Goal: Navigation & Orientation: Find specific page/section

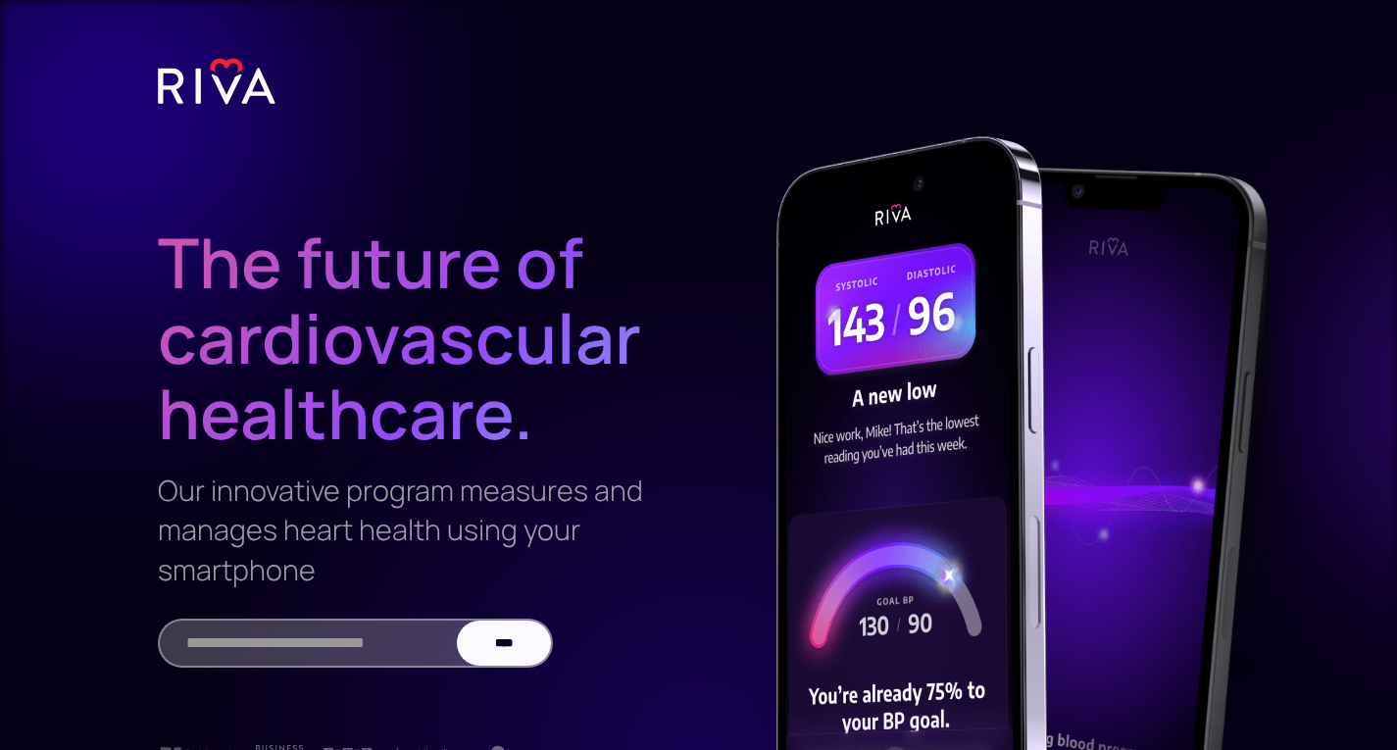
scroll to position [255, 0]
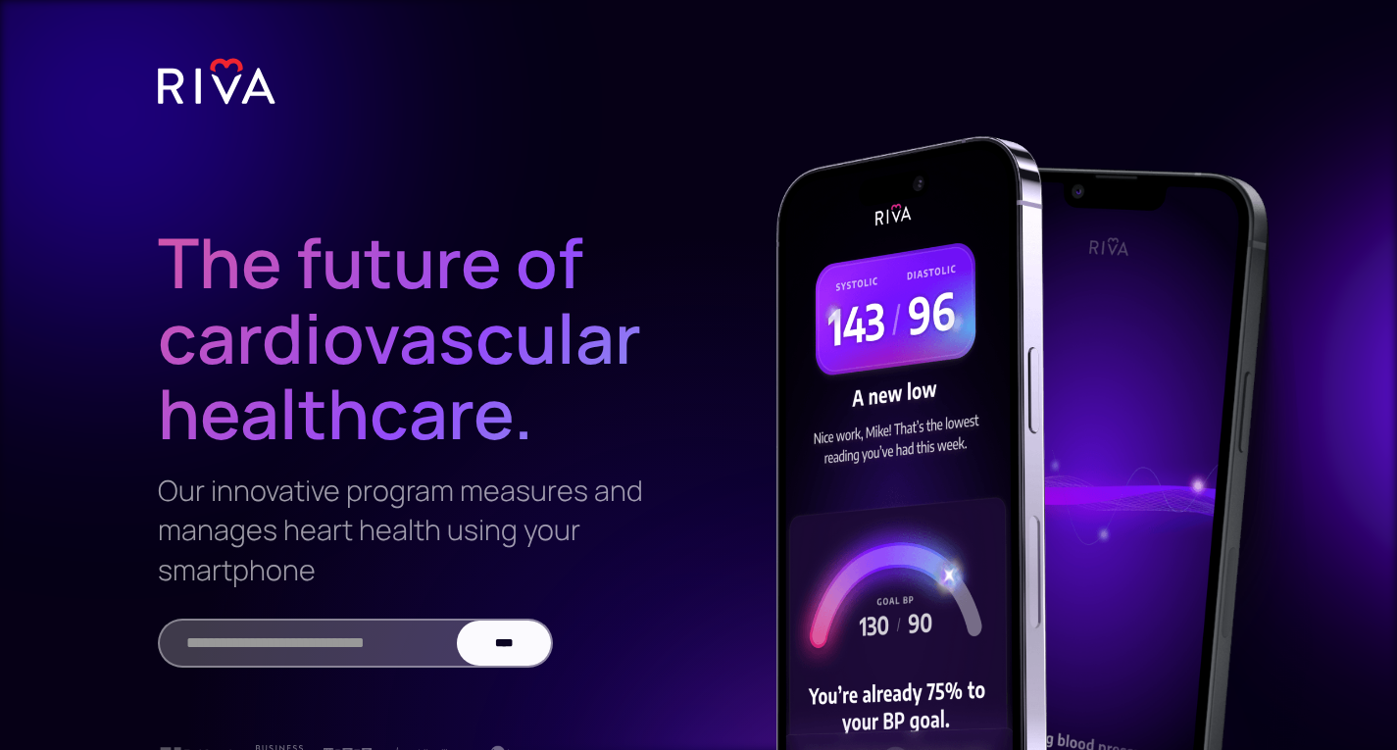
click at [223, 89] on img at bounding box center [217, 81] width 118 height 49
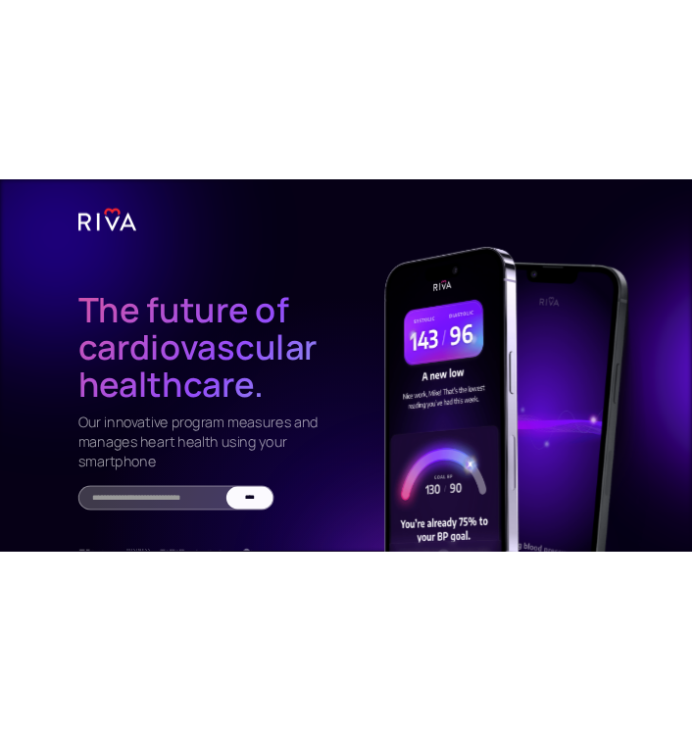
scroll to position [255, 0]
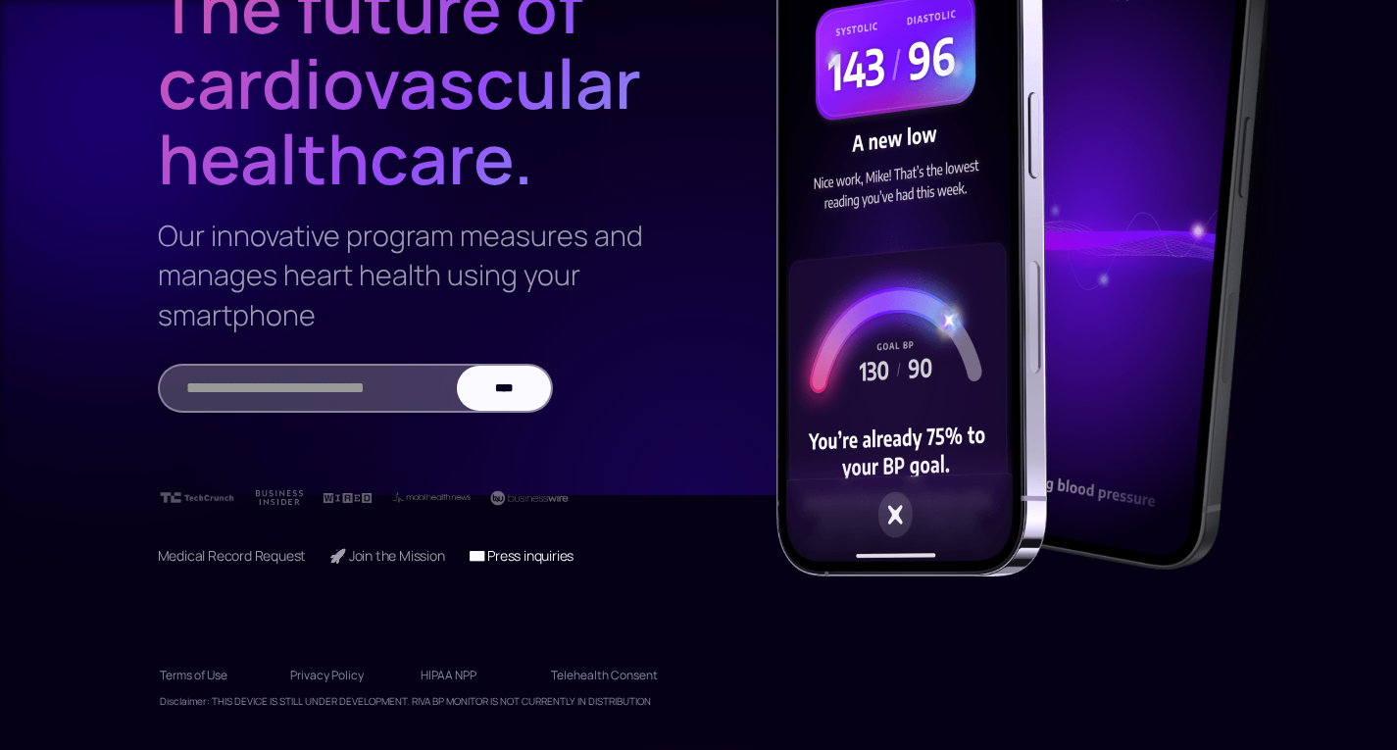
click at [556, 564] on link "📧 Press inquiries" at bounding box center [522, 555] width 106 height 19
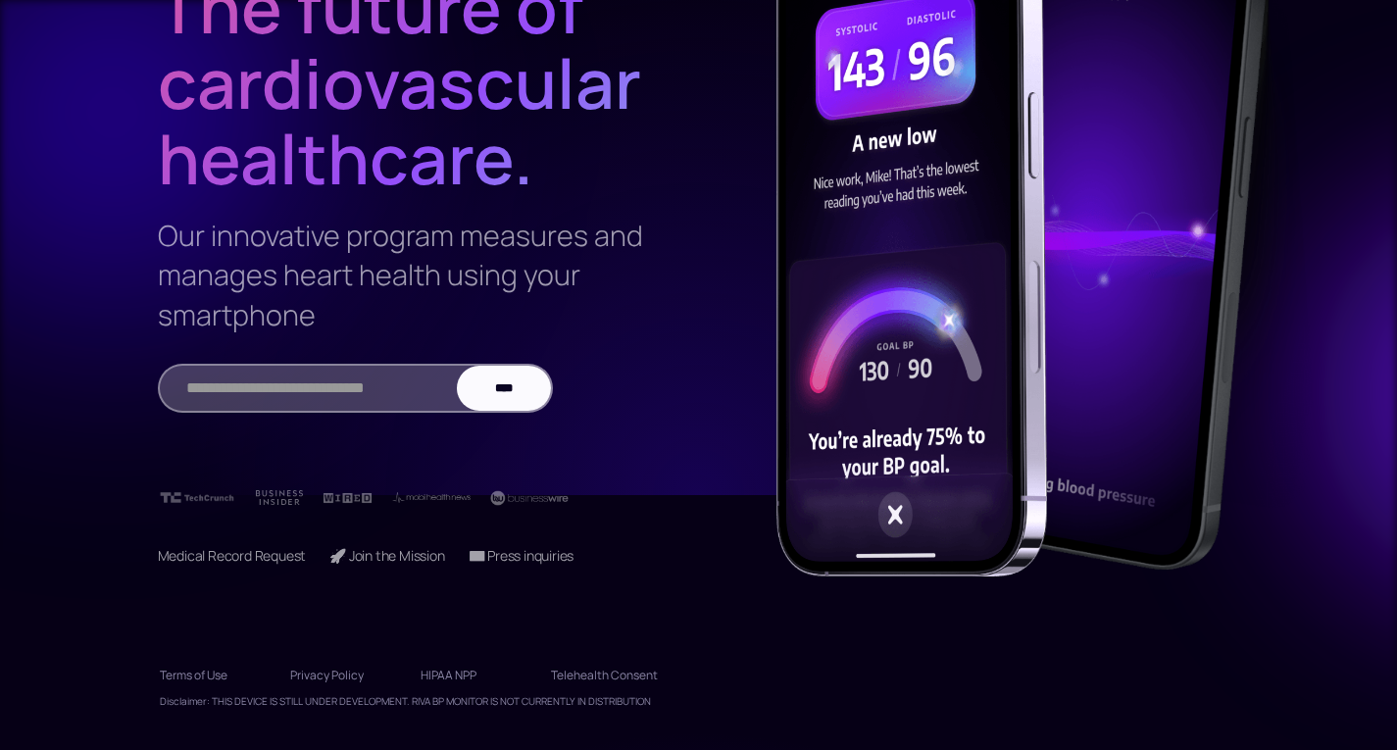
click at [489, 638] on div at bounding box center [698, 375] width 1397 height 750
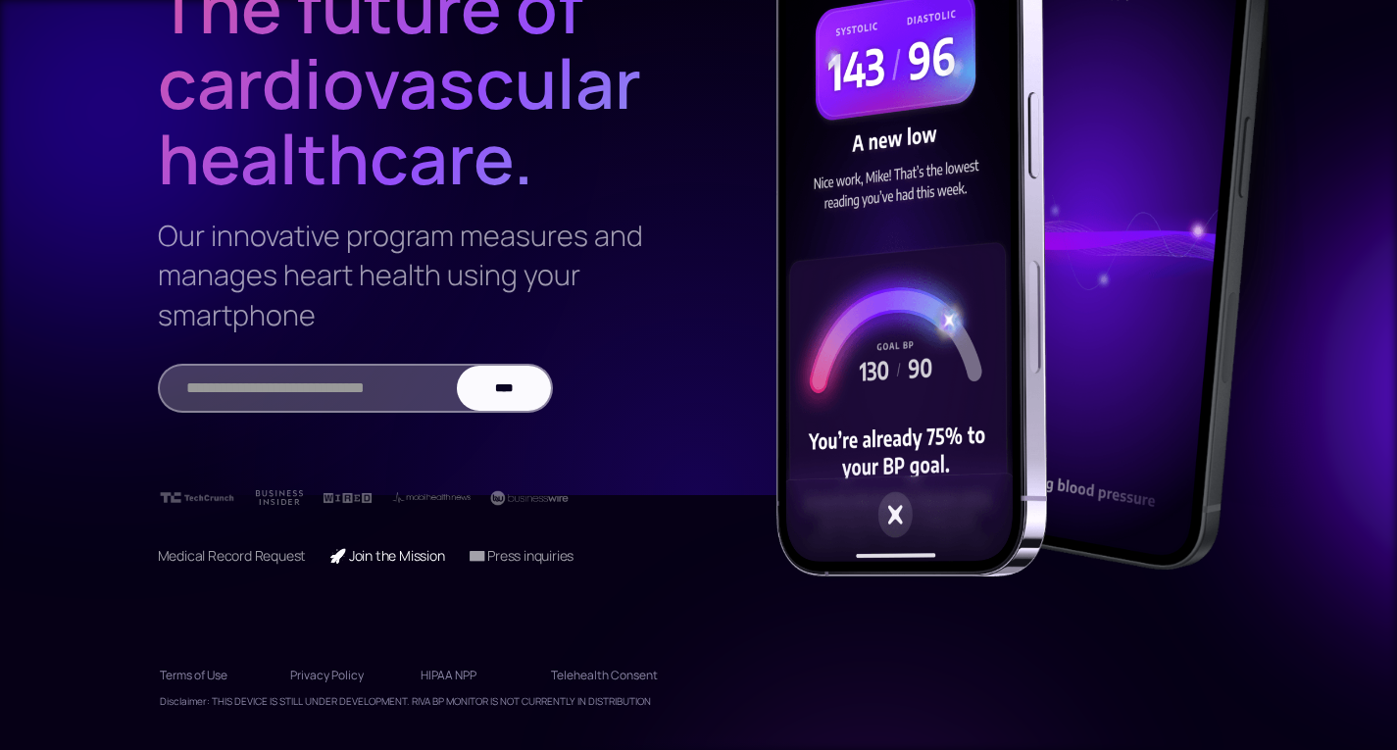
click at [424, 556] on link "🚀 Join the Mission" at bounding box center [386, 555] width 115 height 19
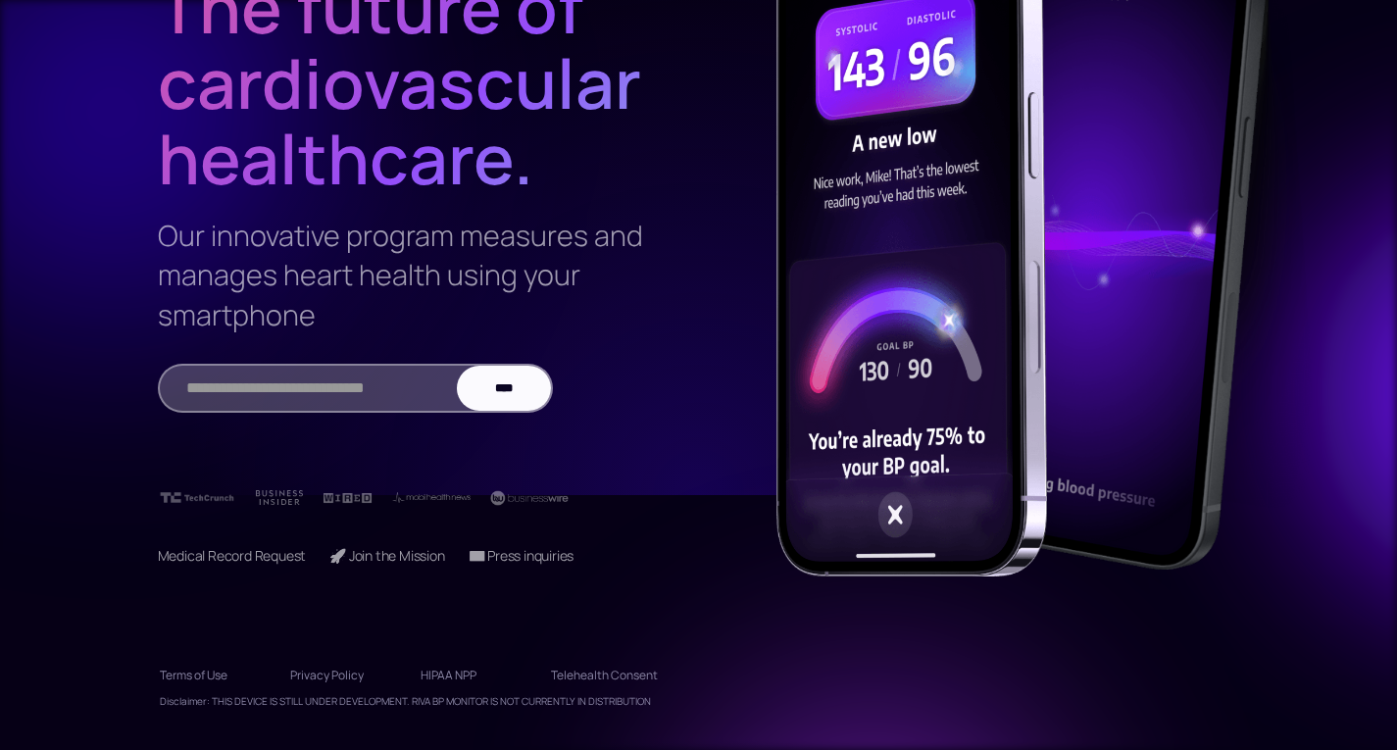
click at [466, 681] on link "HIPAA NPP" at bounding box center [474, 675] width 107 height 31
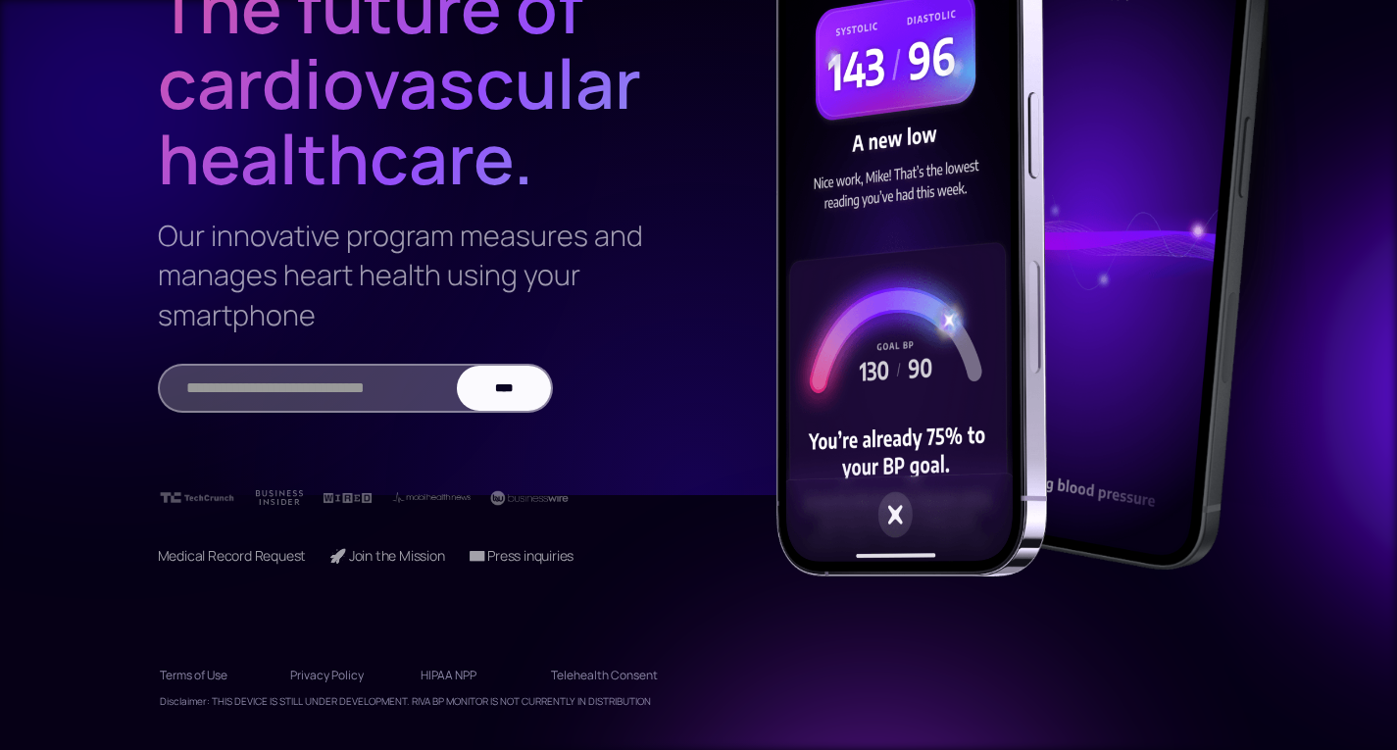
click at [220, 505] on div at bounding box center [405, 466] width 494 height 78
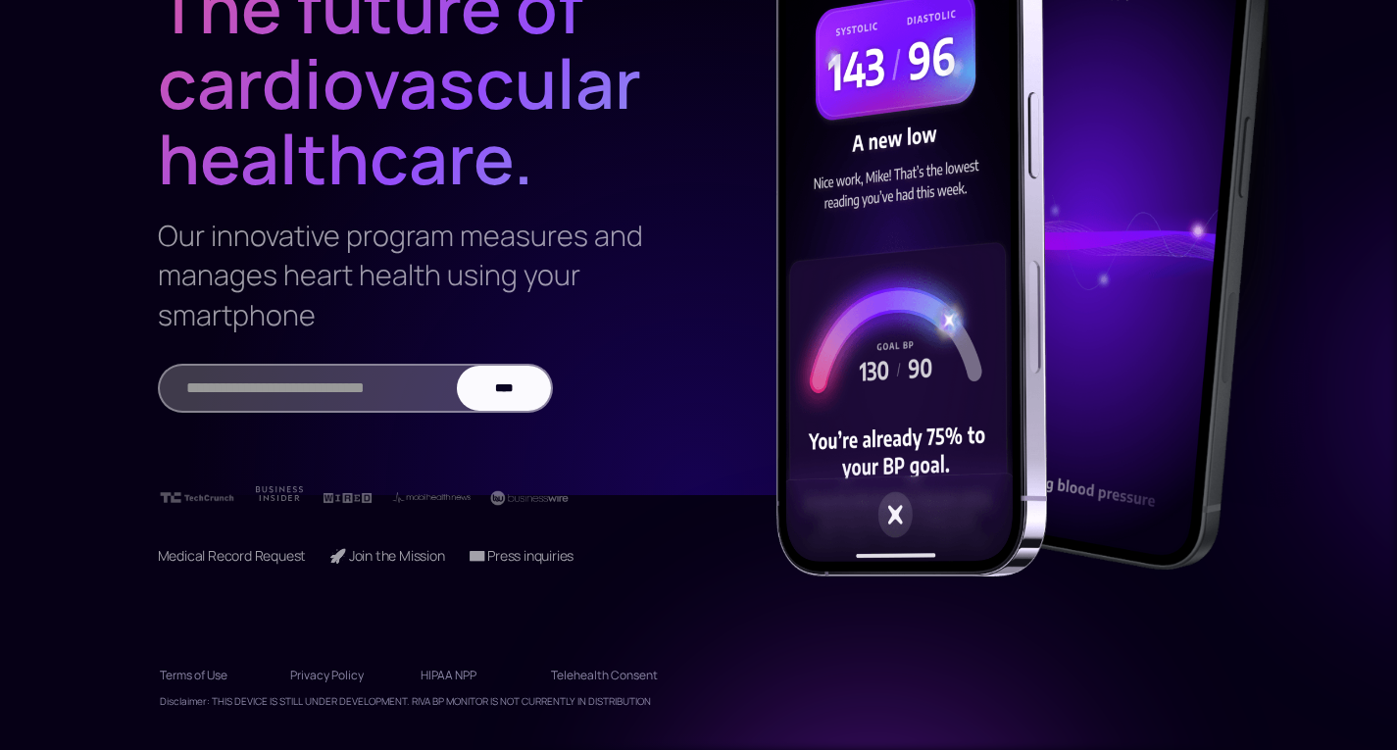
click at [285, 497] on img at bounding box center [279, 493] width 47 height 15
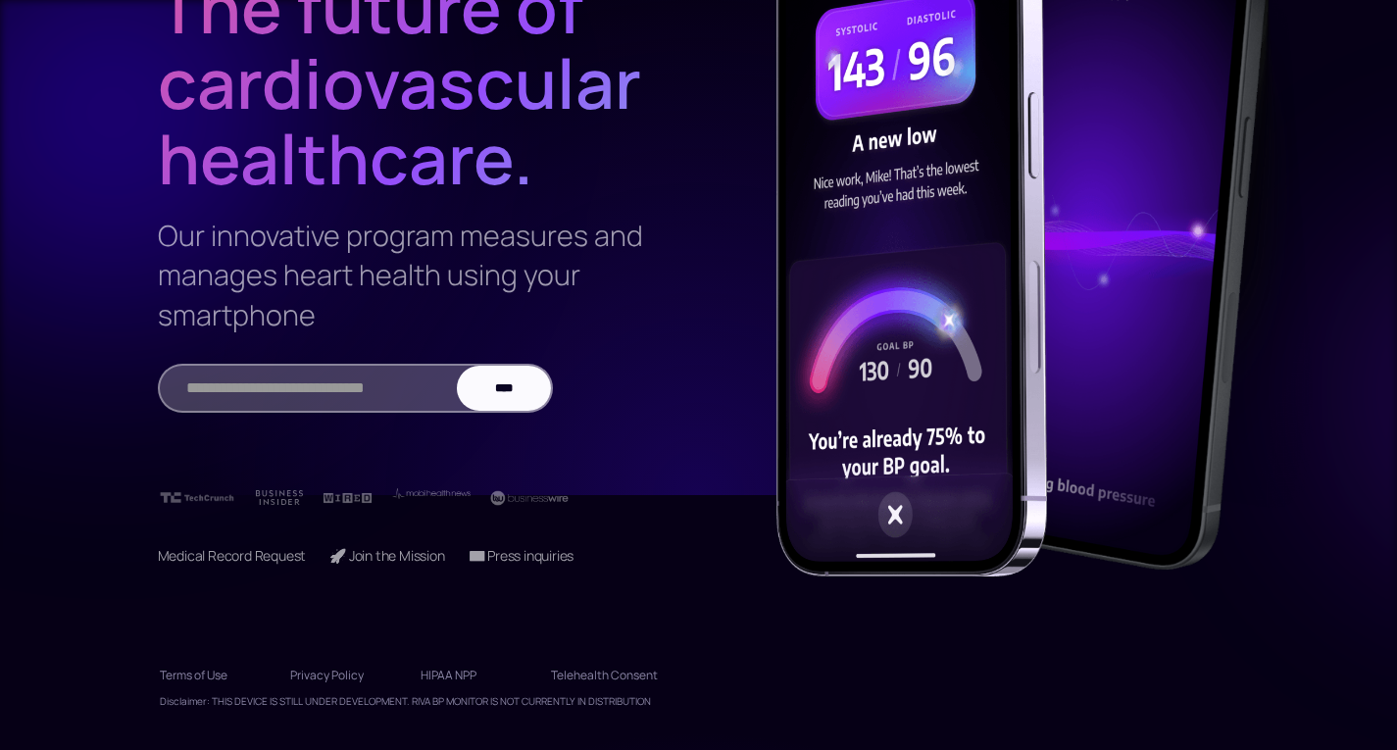
click at [418, 502] on div at bounding box center [405, 466] width 494 height 78
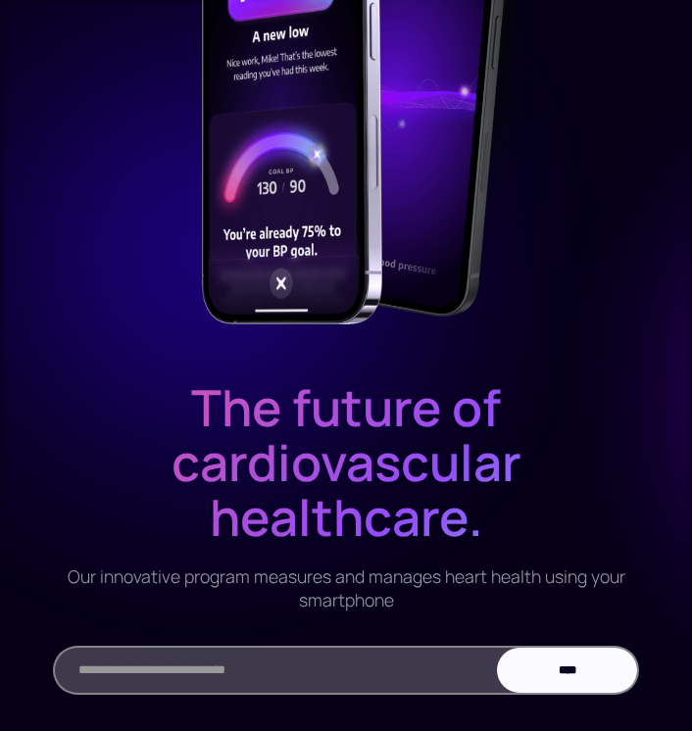
scroll to position [614, 0]
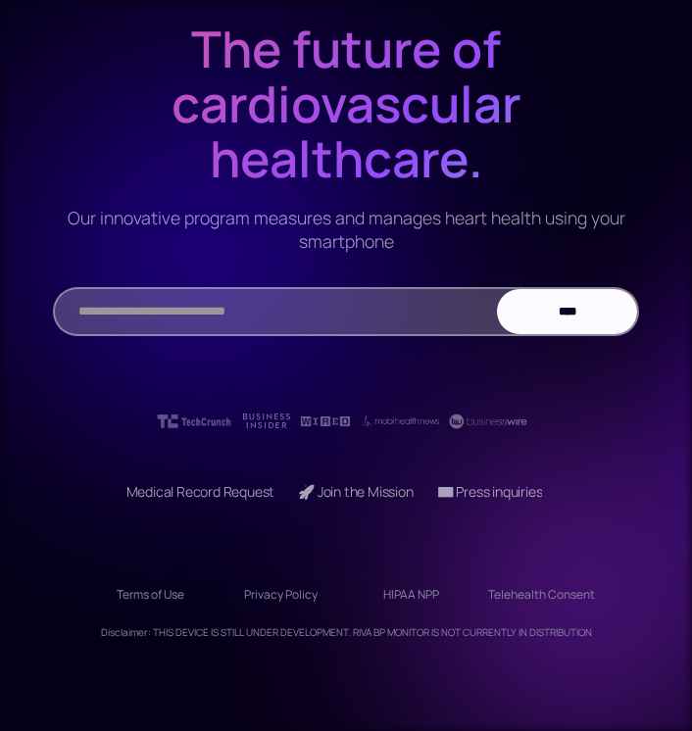
click at [173, 601] on link "Terms of Use" at bounding box center [151, 594] width 68 height 31
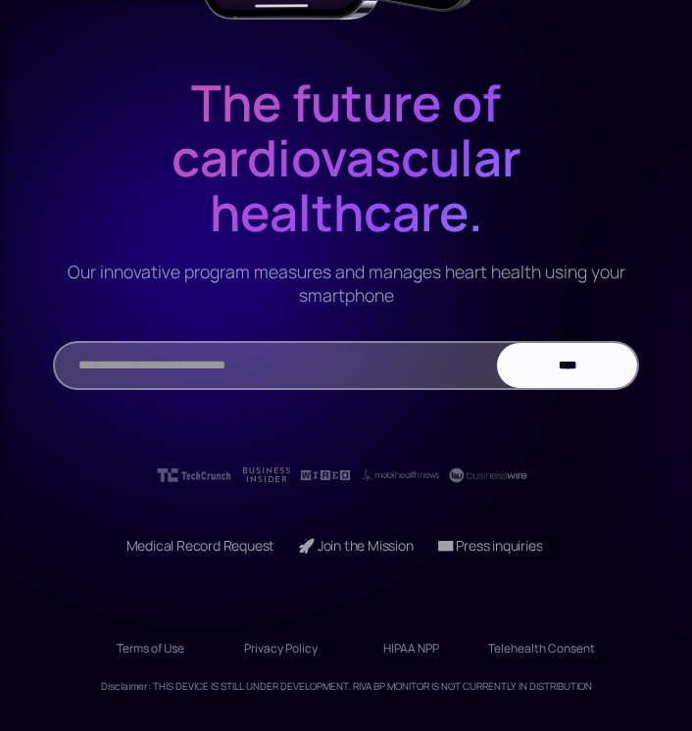
scroll to position [614, 0]
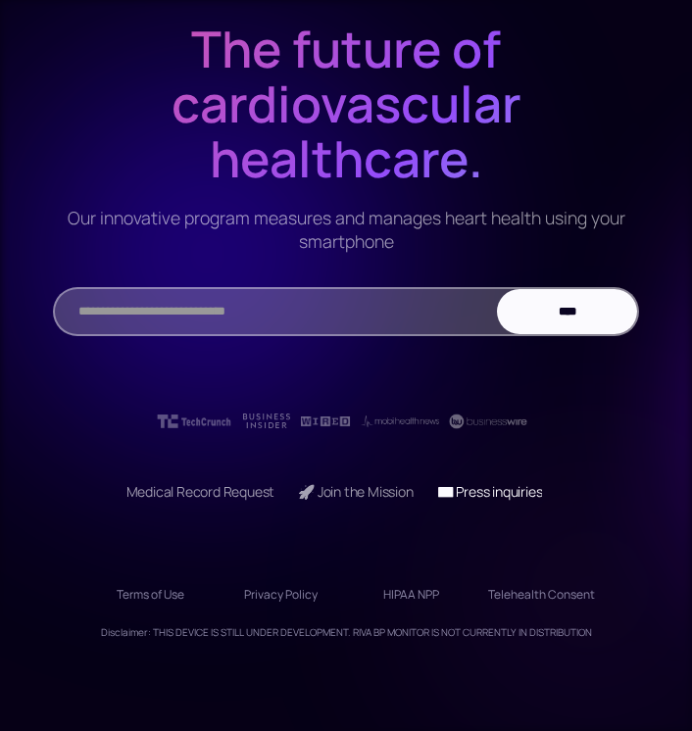
click at [507, 493] on link "📧 Press inquiries" at bounding box center [490, 491] width 106 height 19
